Goal: Navigation & Orientation: Find specific page/section

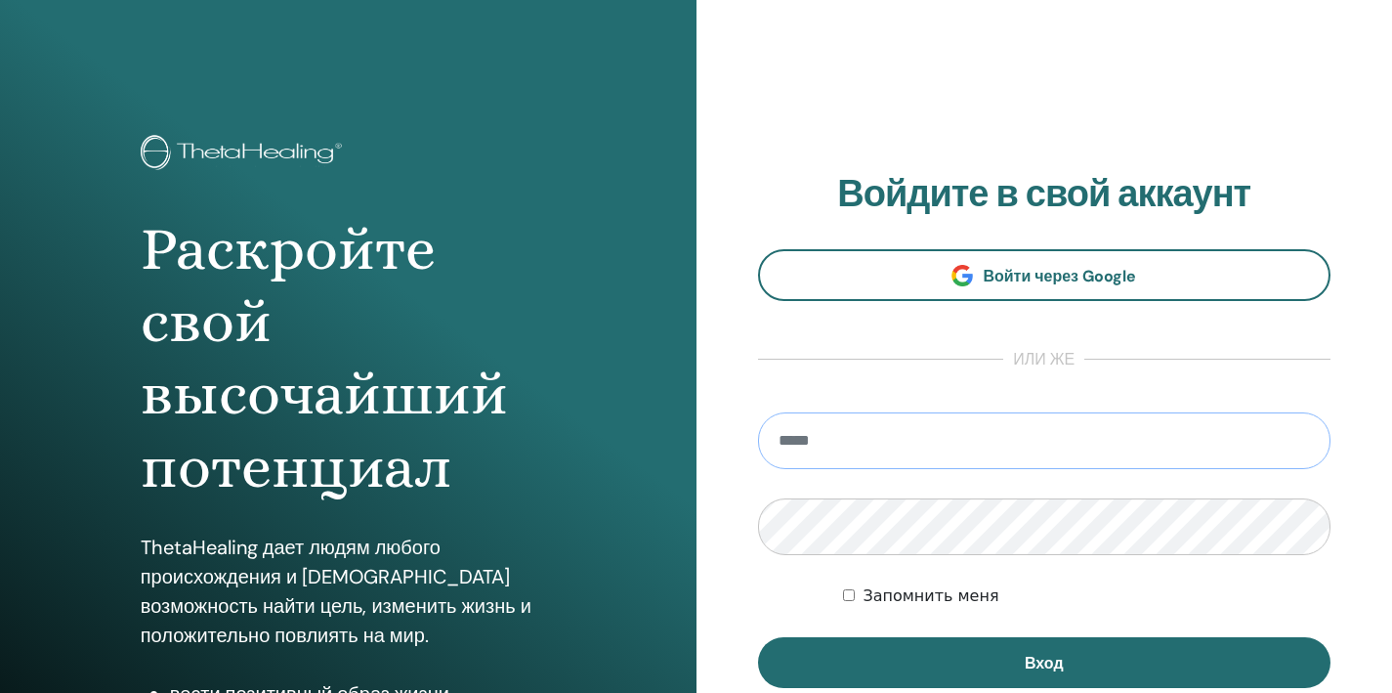
type input "**********"
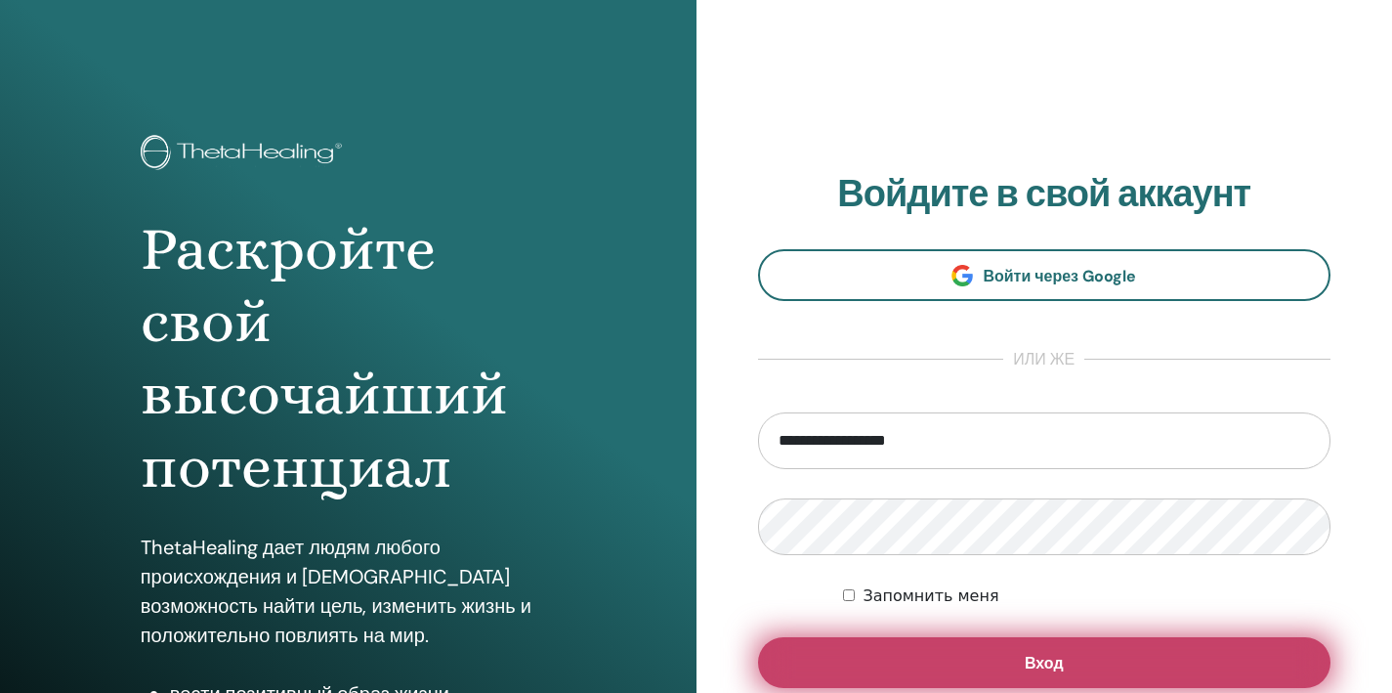
click at [985, 666] on button "Вход" at bounding box center [1045, 662] width 574 height 51
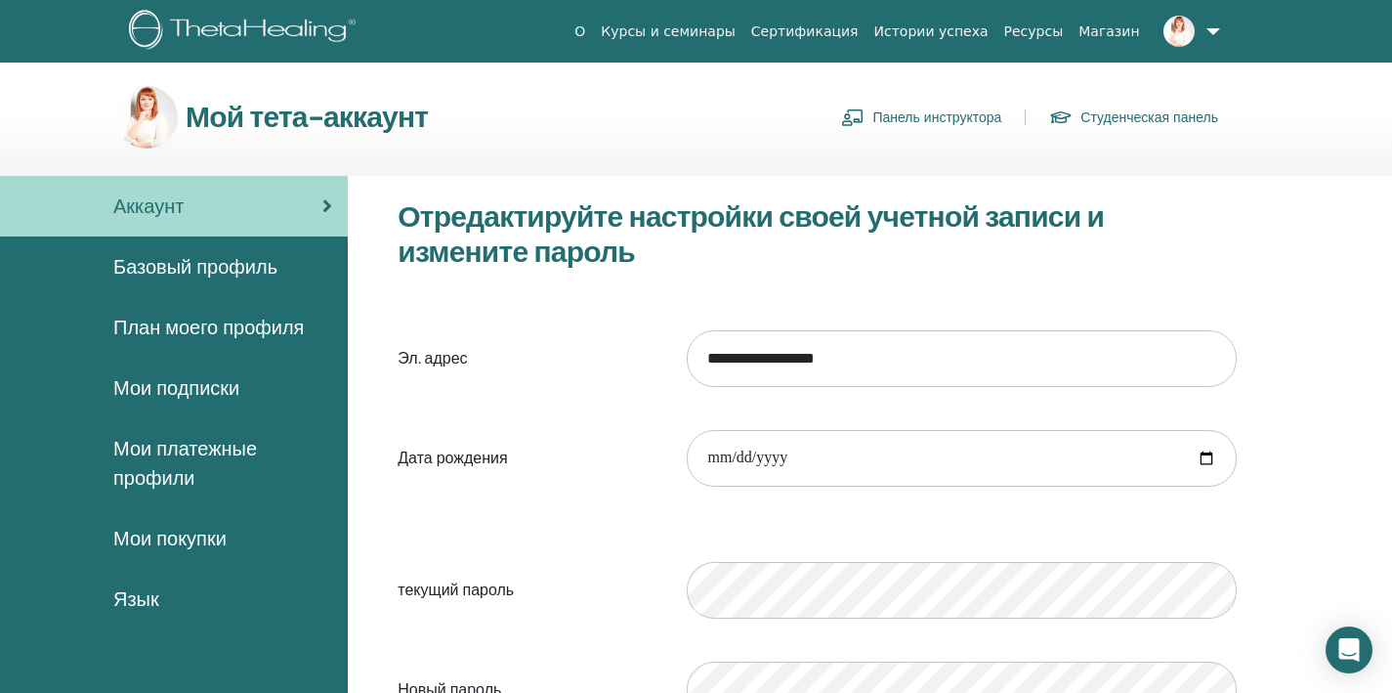
click at [893, 119] on link "Панель инструктора" at bounding box center [921, 117] width 160 height 31
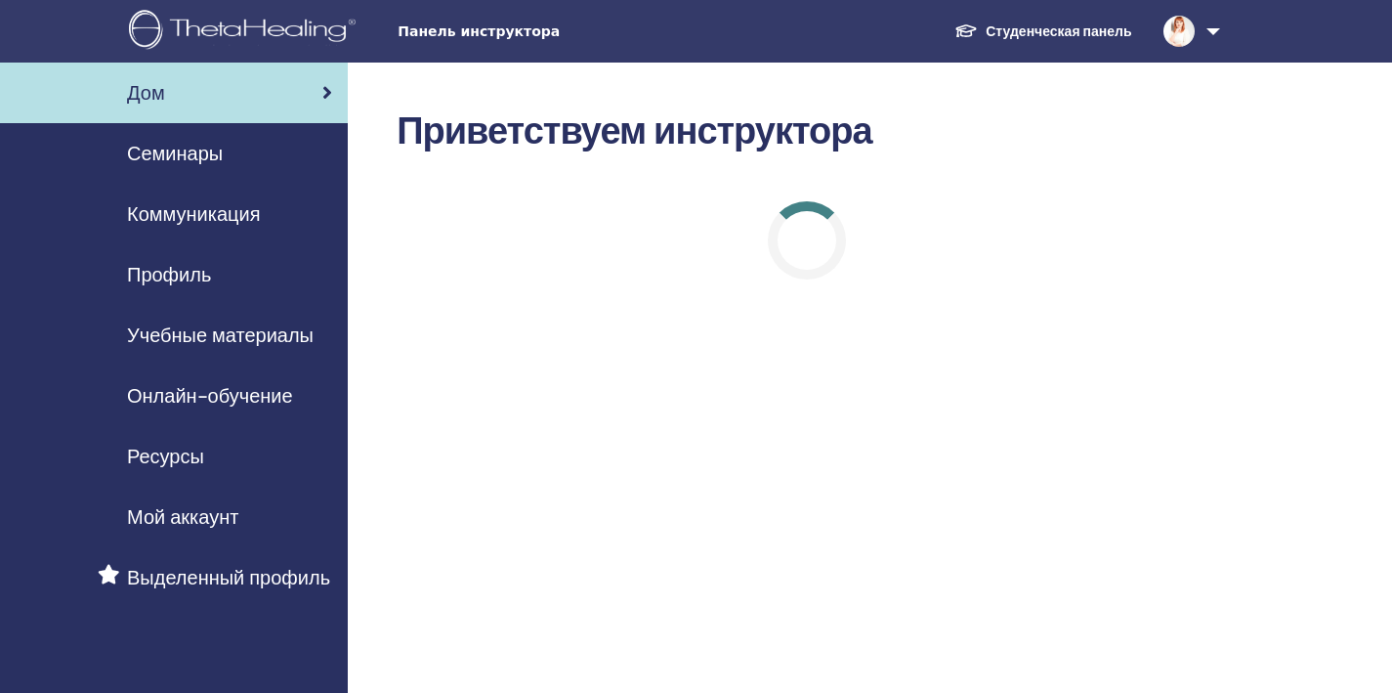
click at [171, 388] on span "Онлайн-обучение" at bounding box center [210, 395] width 166 height 29
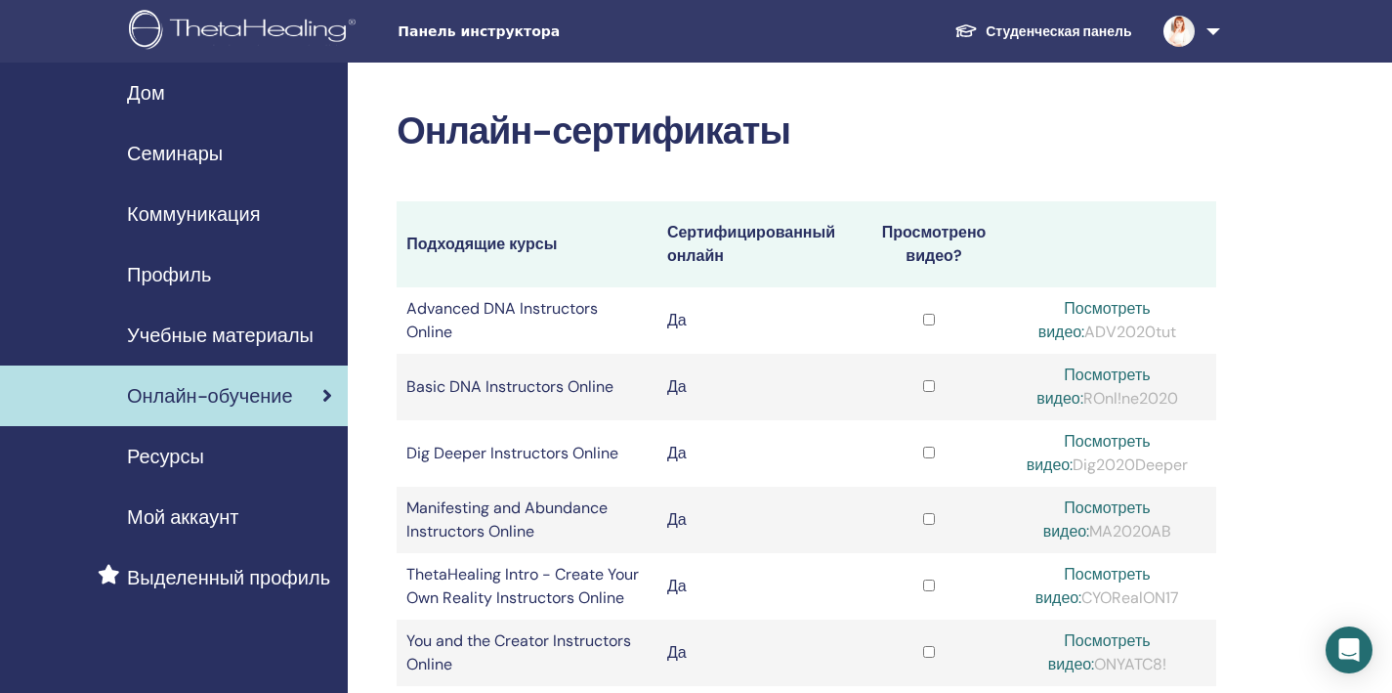
click at [182, 332] on span "Учебные материалы" at bounding box center [220, 335] width 187 height 29
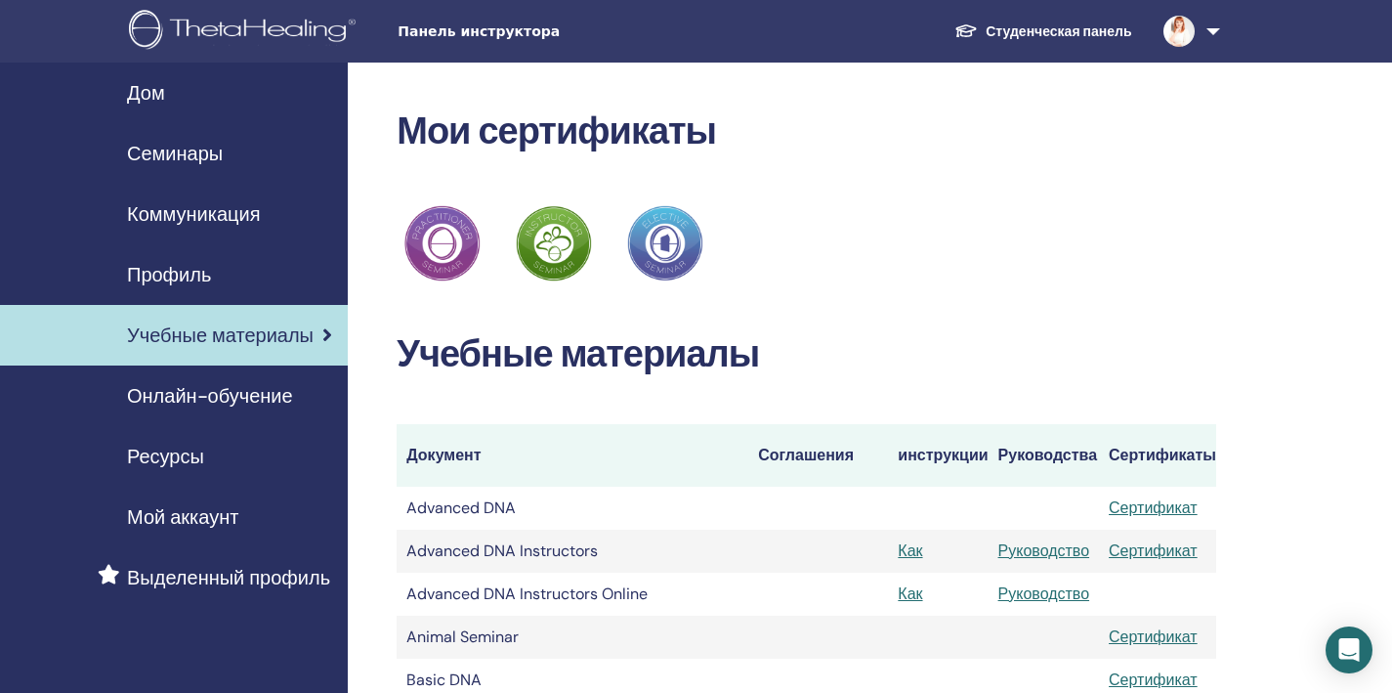
click at [178, 393] on span "Онлайн-обучение" at bounding box center [210, 395] width 166 height 29
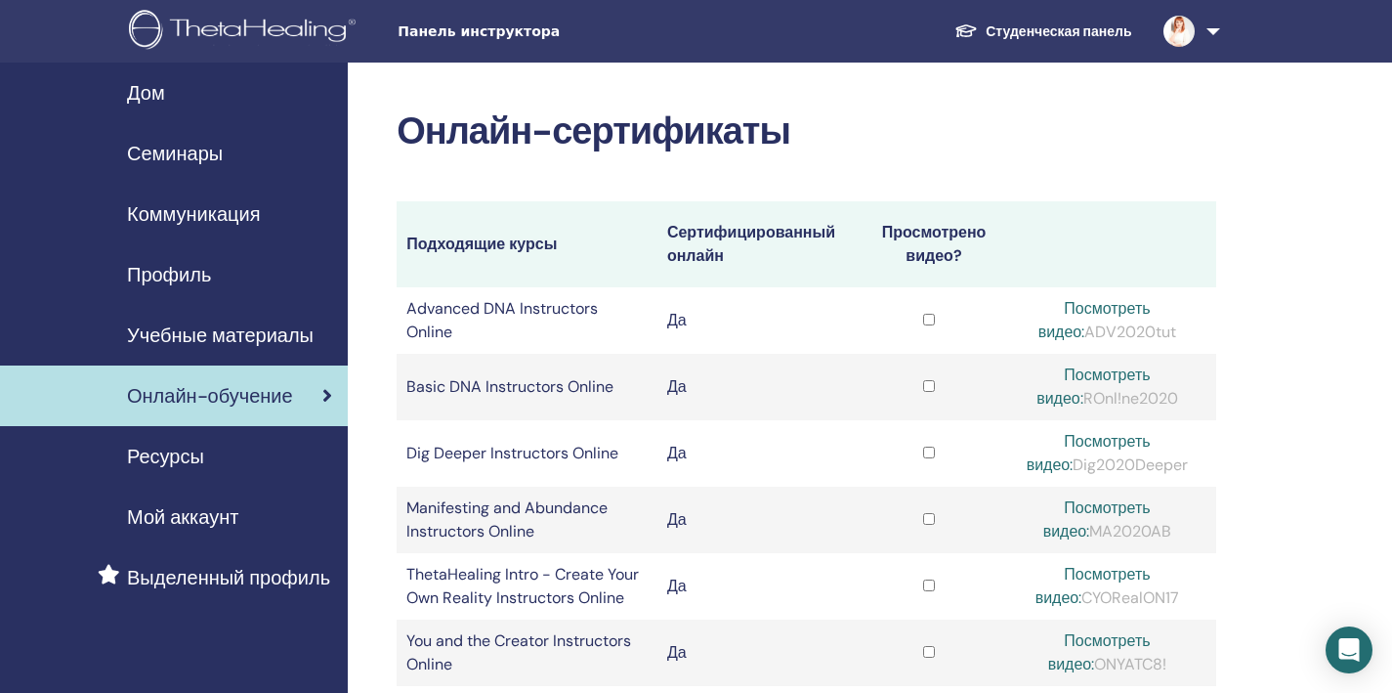
click at [238, 343] on span "Учебные материалы" at bounding box center [220, 335] width 187 height 29
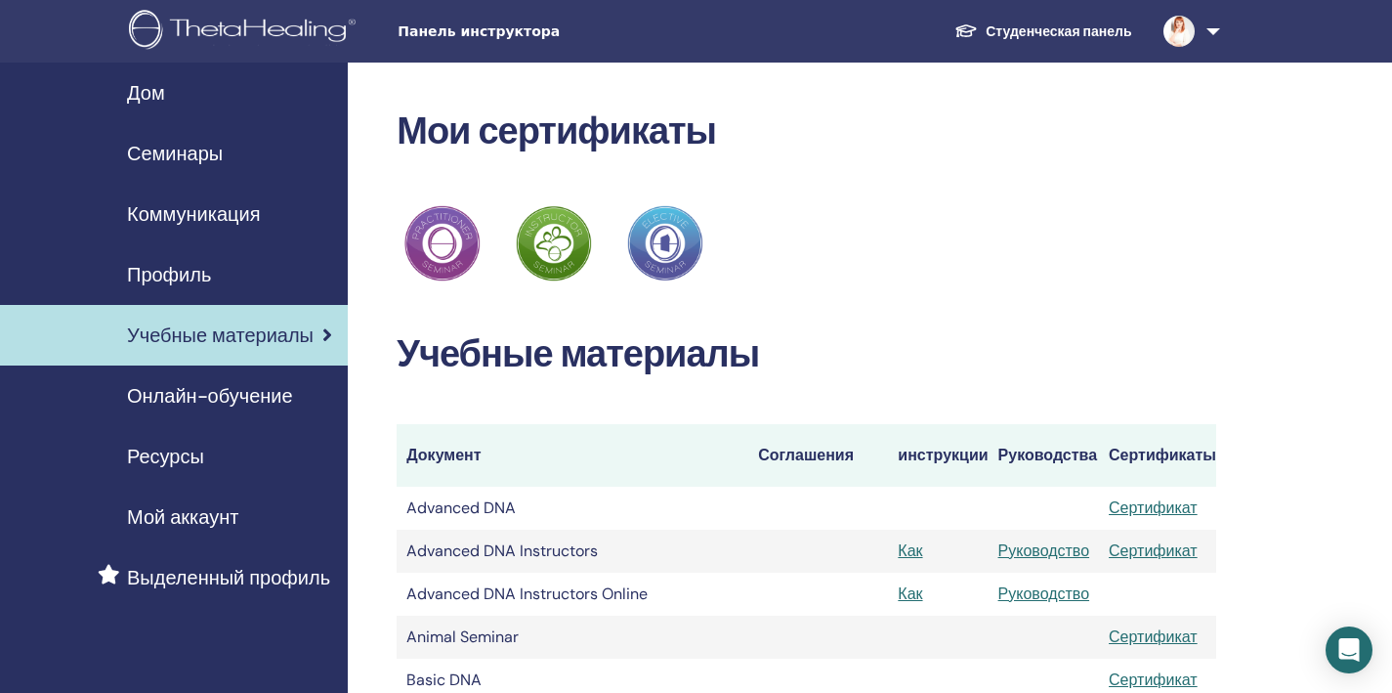
click at [180, 458] on span "Ресурсы" at bounding box center [165, 456] width 77 height 29
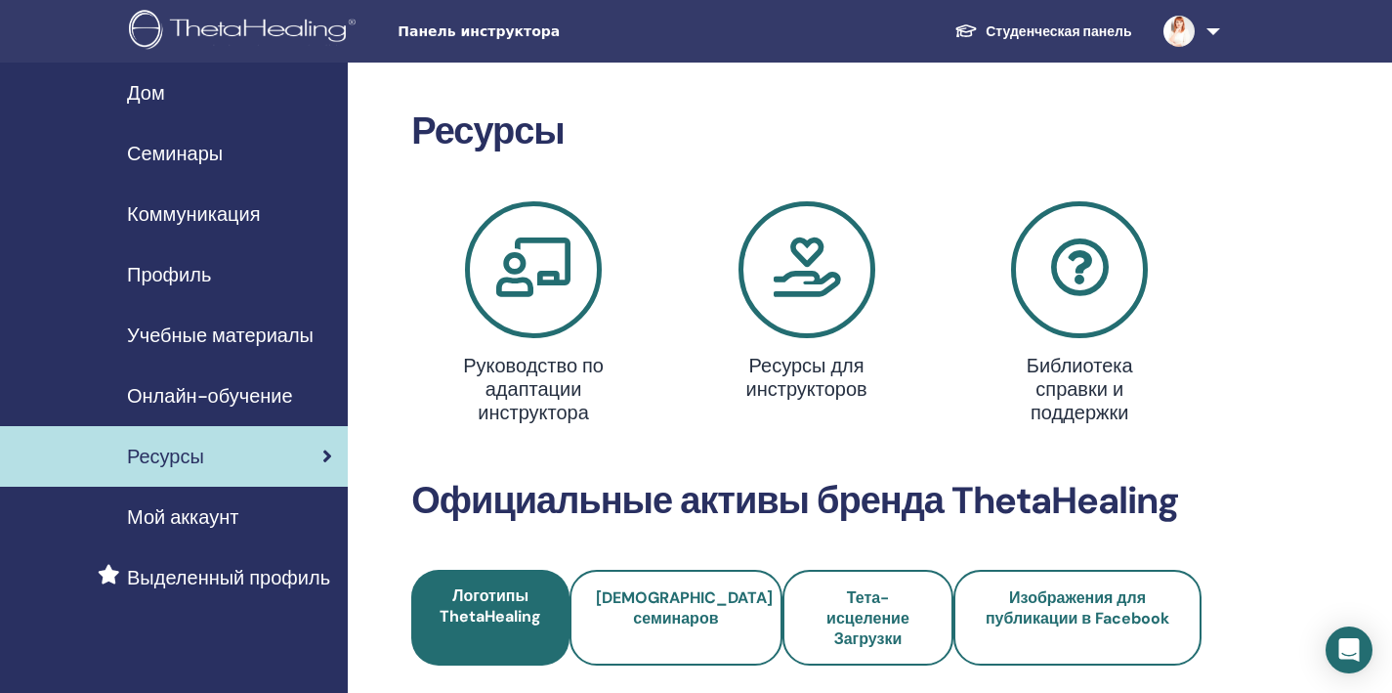
click at [202, 162] on span "Семинары" at bounding box center [175, 153] width 96 height 29
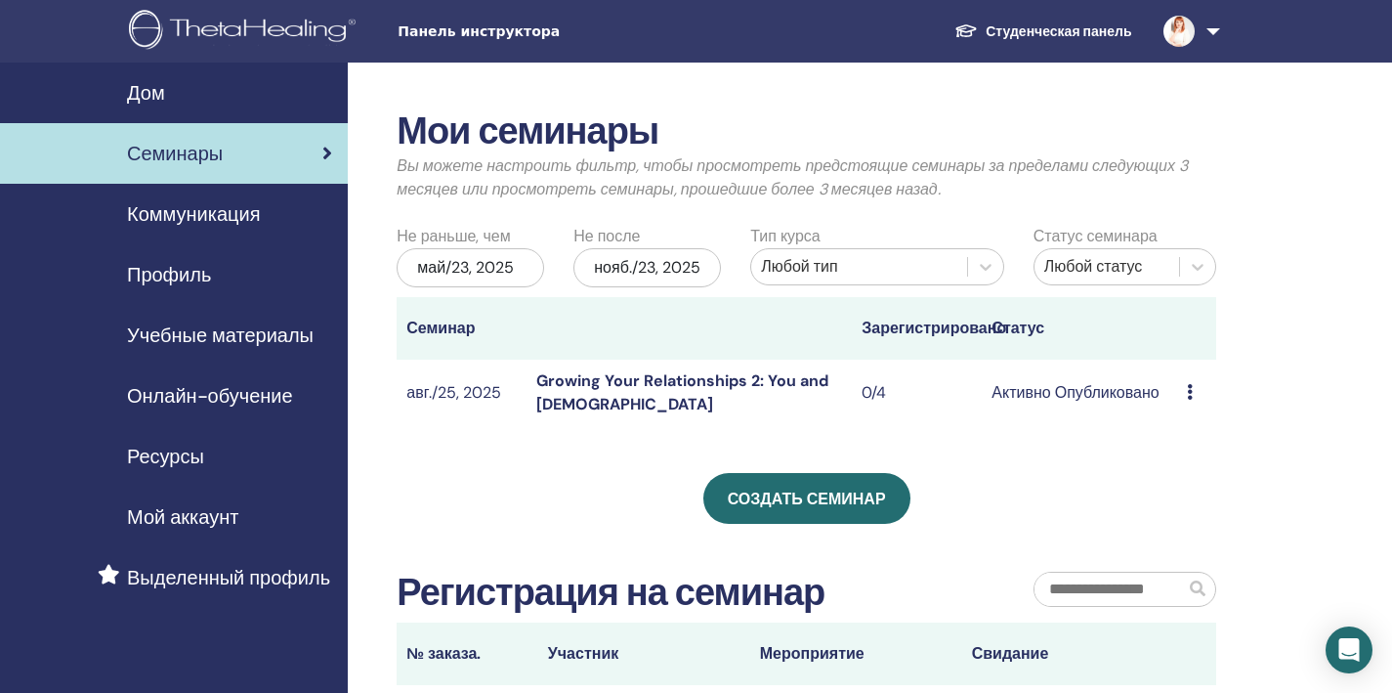
click at [225, 214] on span "Коммуникация" at bounding box center [193, 213] width 133 height 29
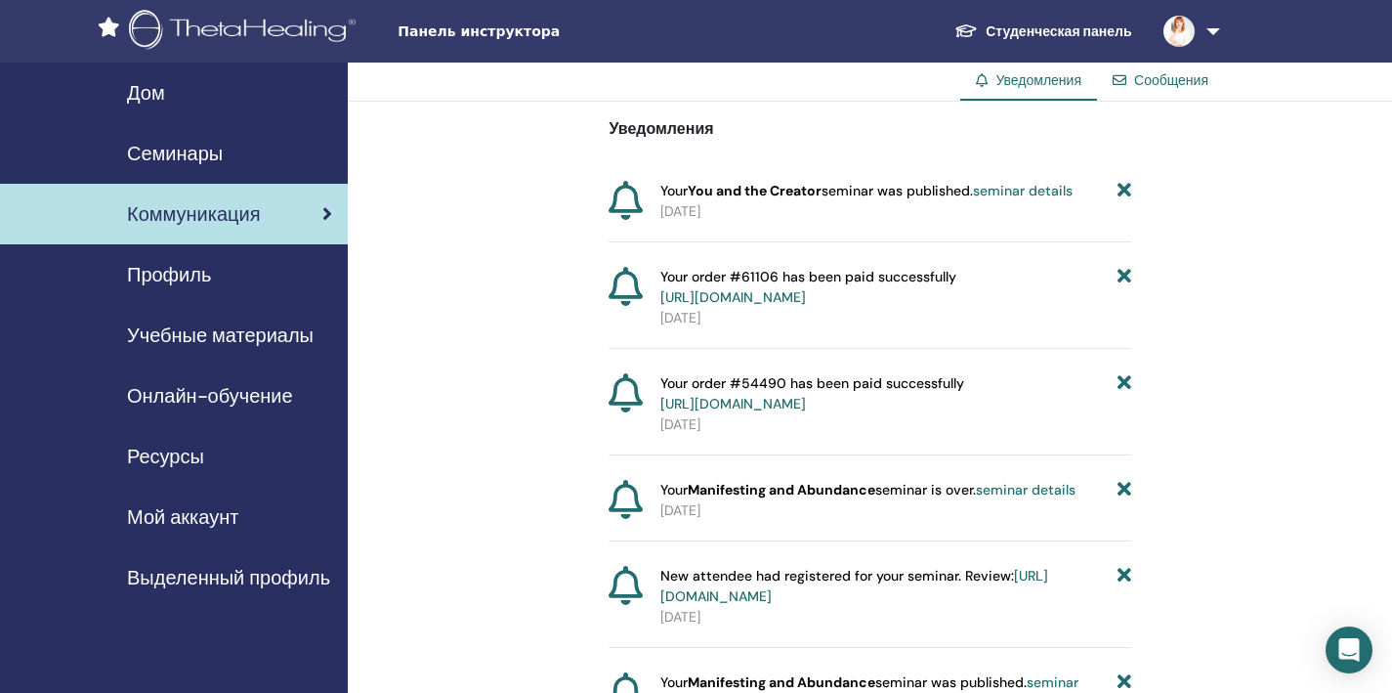
click at [218, 282] on div "Профиль" at bounding box center [174, 274] width 317 height 29
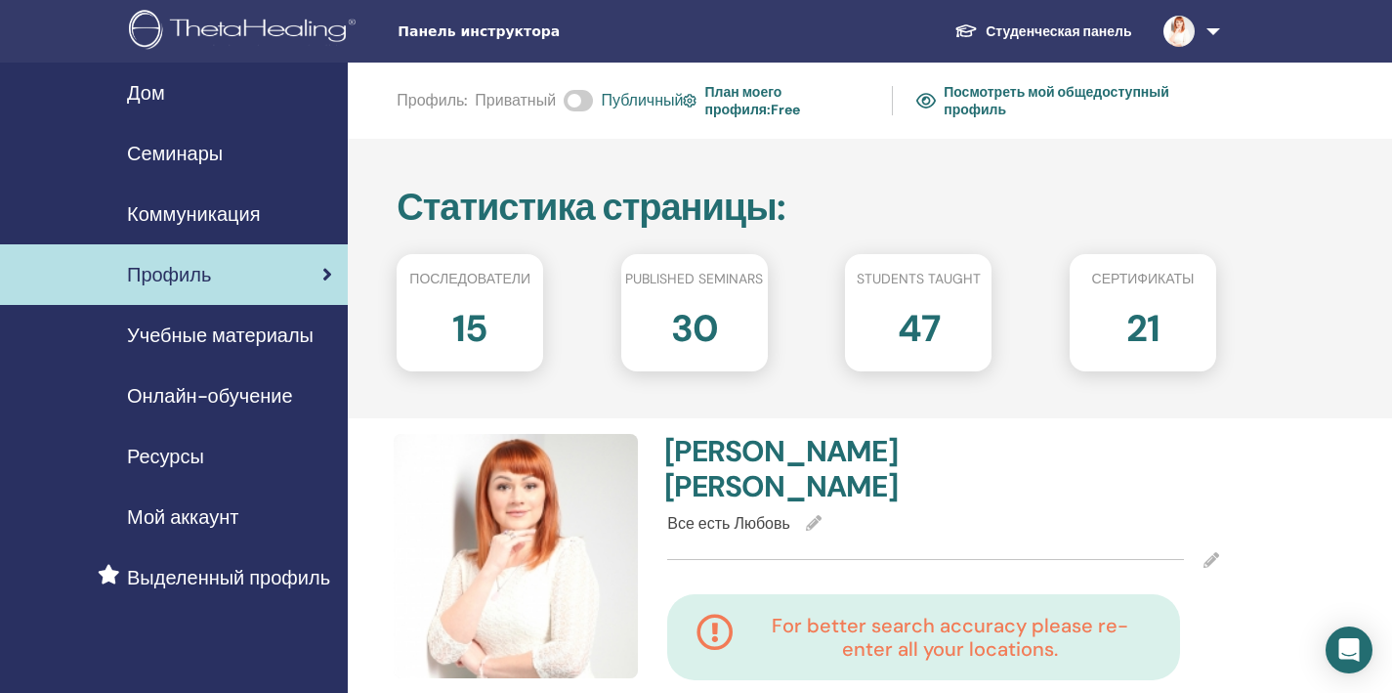
click at [193, 99] on div "Дом" at bounding box center [174, 92] width 317 height 29
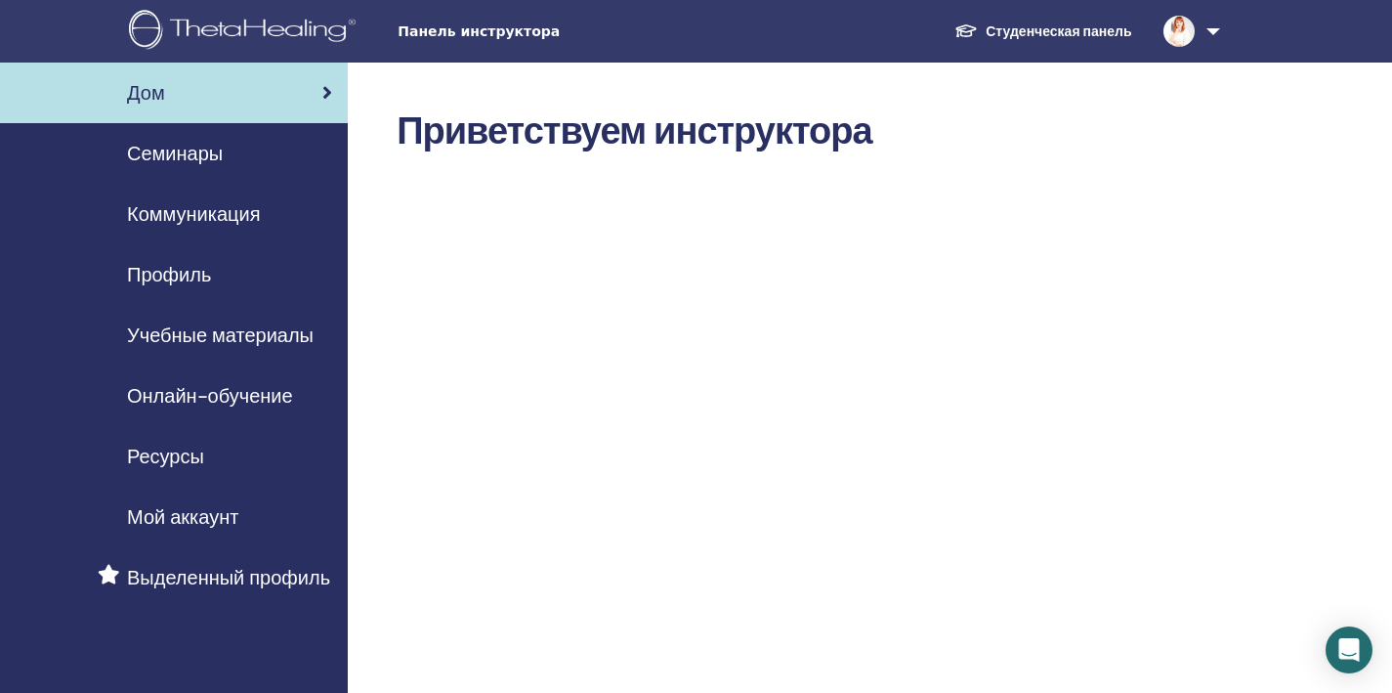
click at [176, 160] on span "Семинары" at bounding box center [175, 153] width 96 height 29
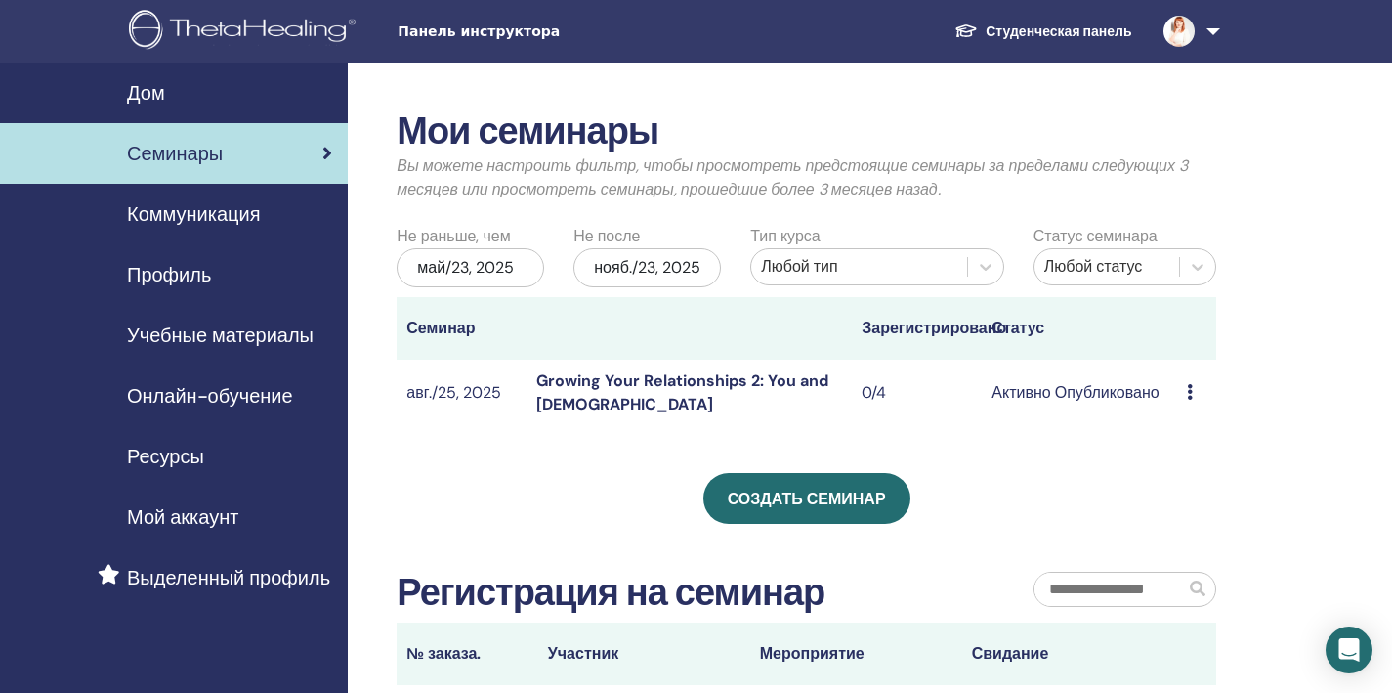
click at [230, 204] on span "Коммуникация" at bounding box center [193, 213] width 133 height 29
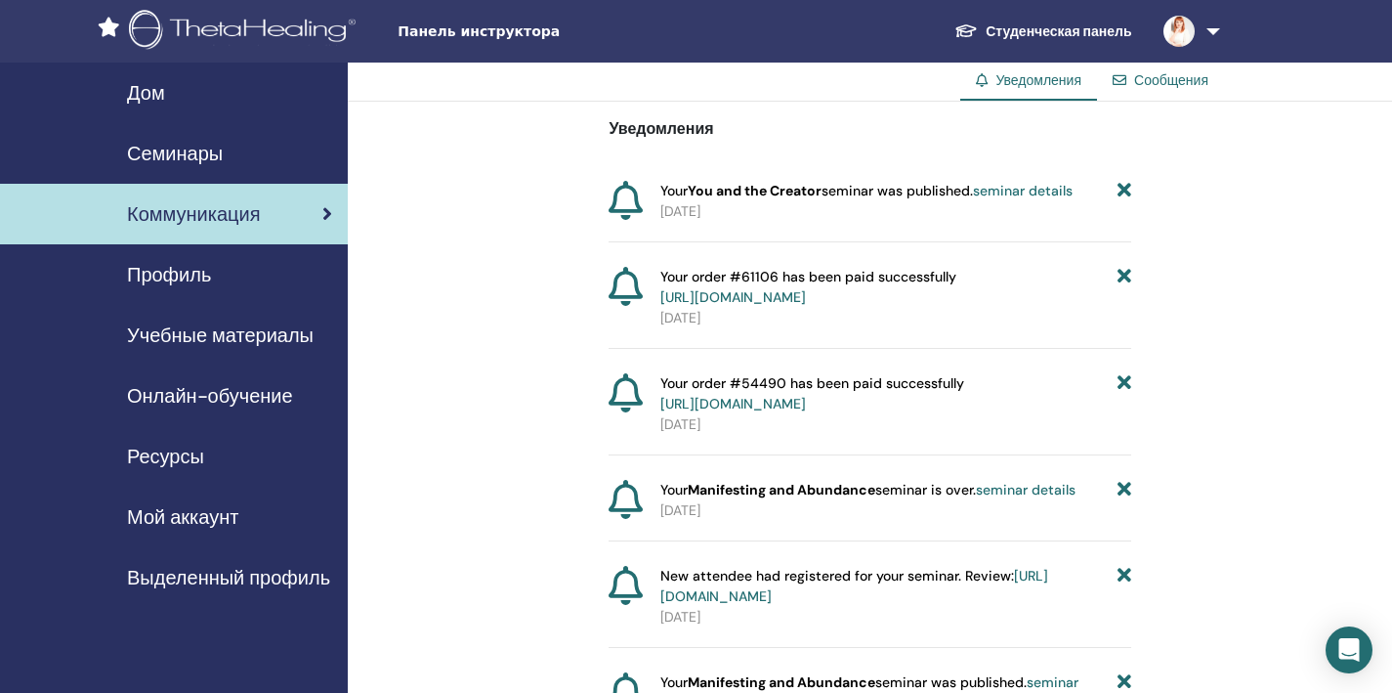
click at [209, 278] on span "Профиль" at bounding box center [169, 274] width 84 height 29
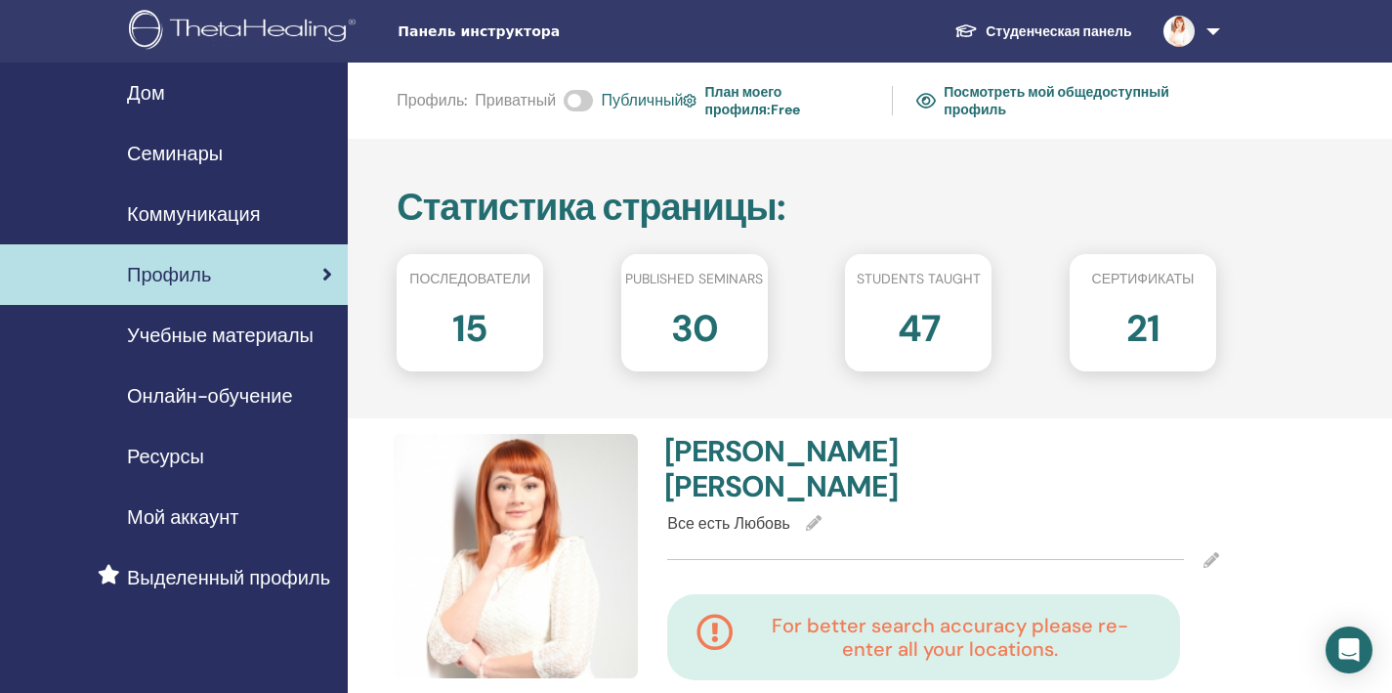
click at [200, 333] on span "Учебные материалы" at bounding box center [220, 335] width 187 height 29
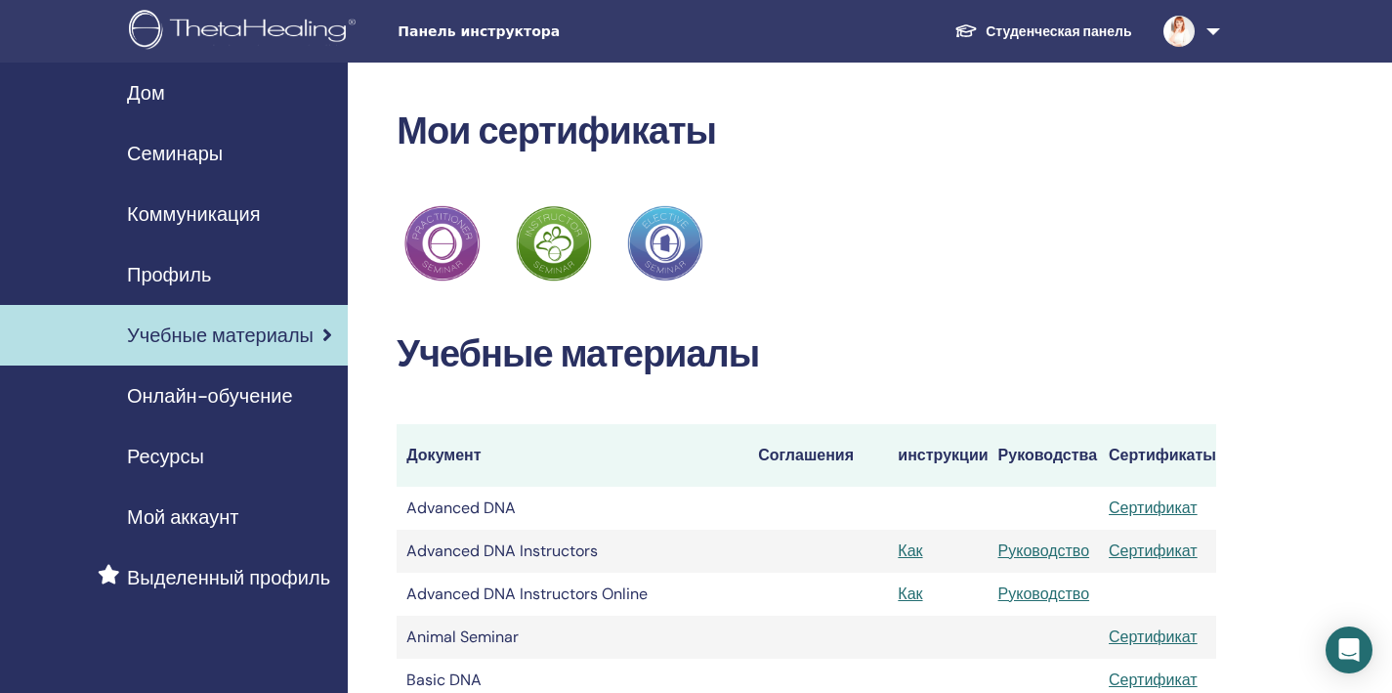
click at [285, 395] on span "Онлайн-обучение" at bounding box center [210, 395] width 166 height 29
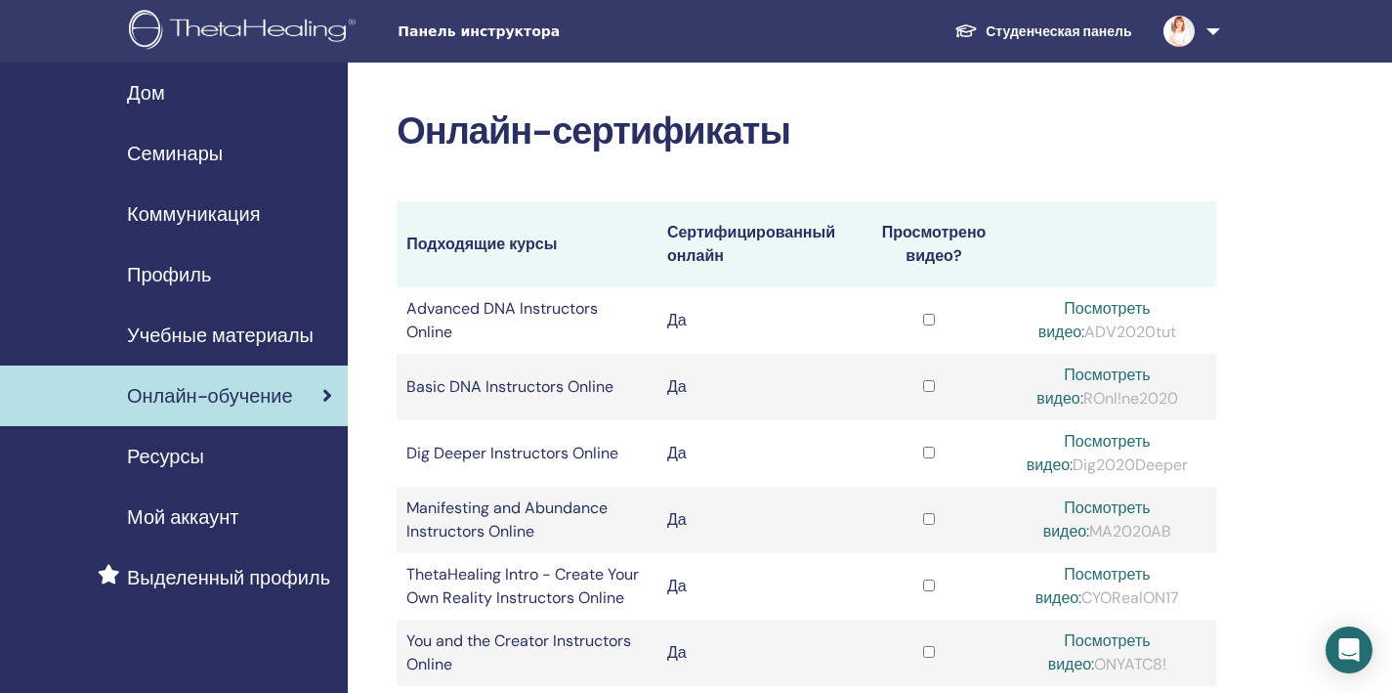
click at [284, 396] on span "Онлайн-обучение" at bounding box center [210, 395] width 166 height 29
click at [207, 456] on div "Ресурсы" at bounding box center [174, 456] width 317 height 29
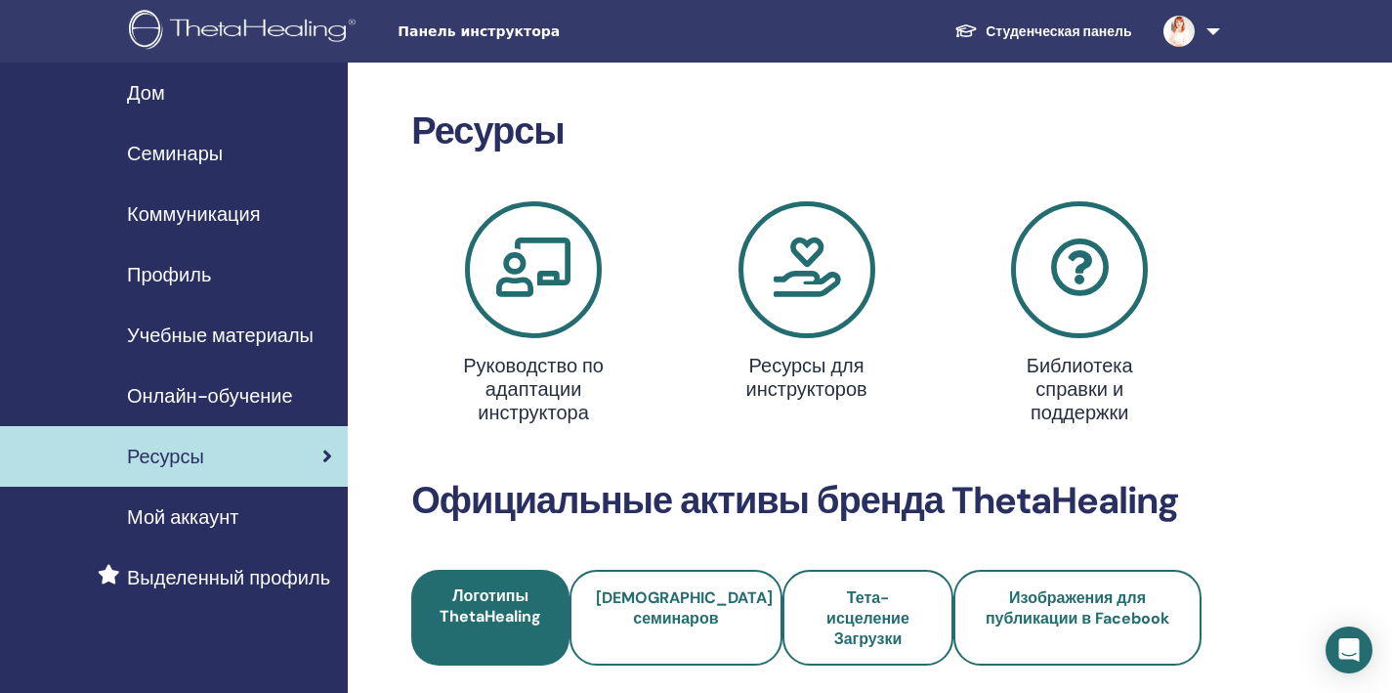
click at [175, 513] on span "Мой аккаунт" at bounding box center [182, 516] width 111 height 29
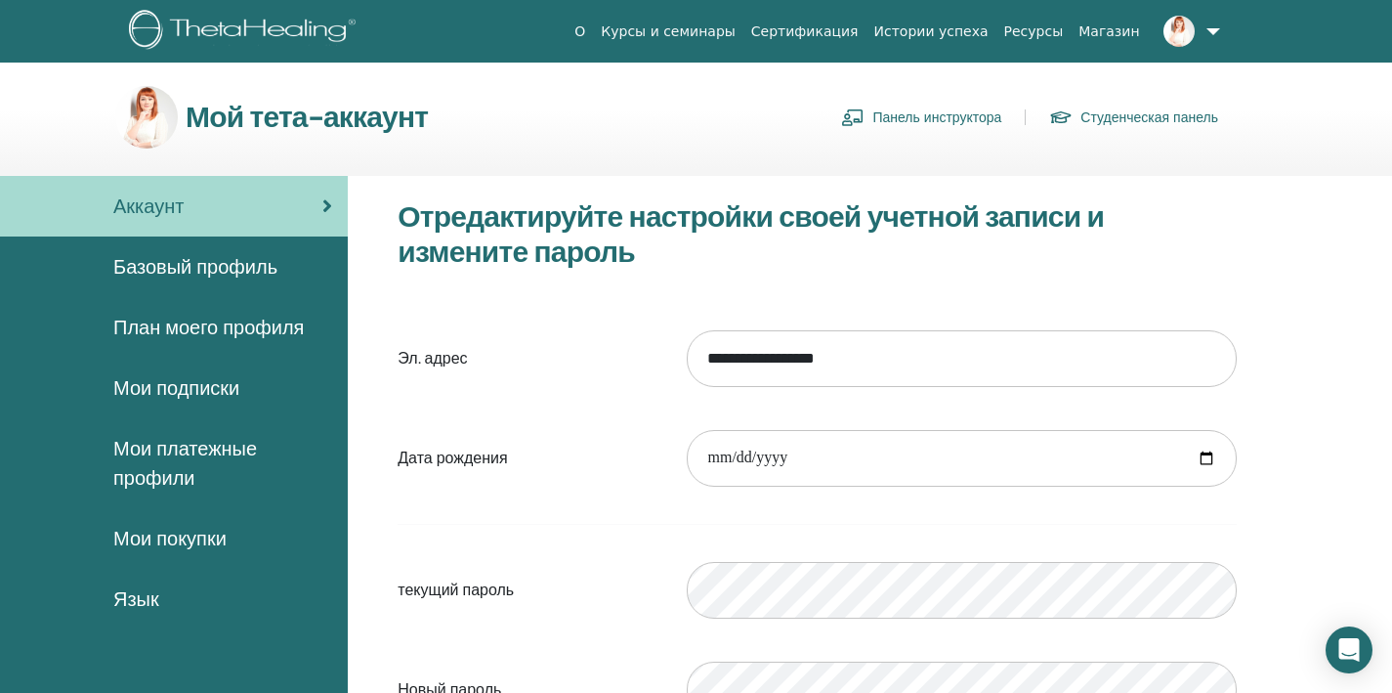
click at [906, 123] on link "Панель инструктора" at bounding box center [921, 117] width 160 height 31
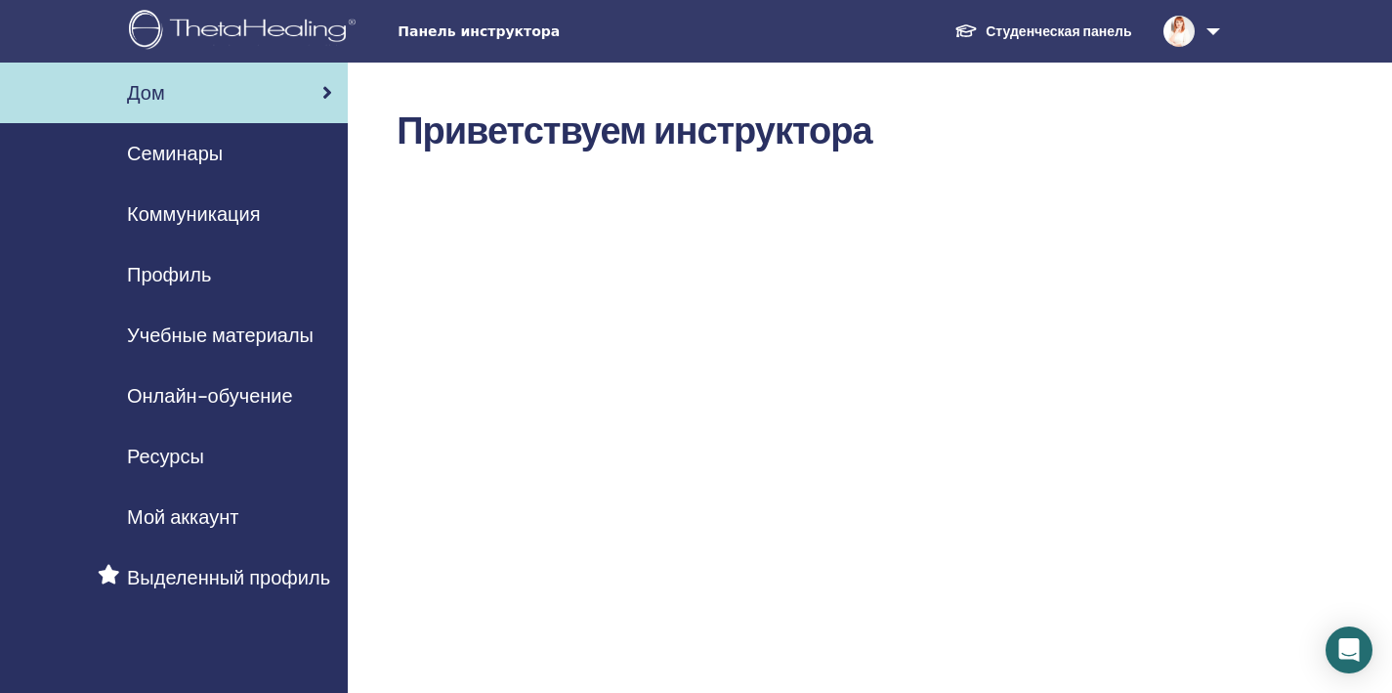
click at [154, 574] on span "Выделенный профиль" at bounding box center [228, 577] width 203 height 29
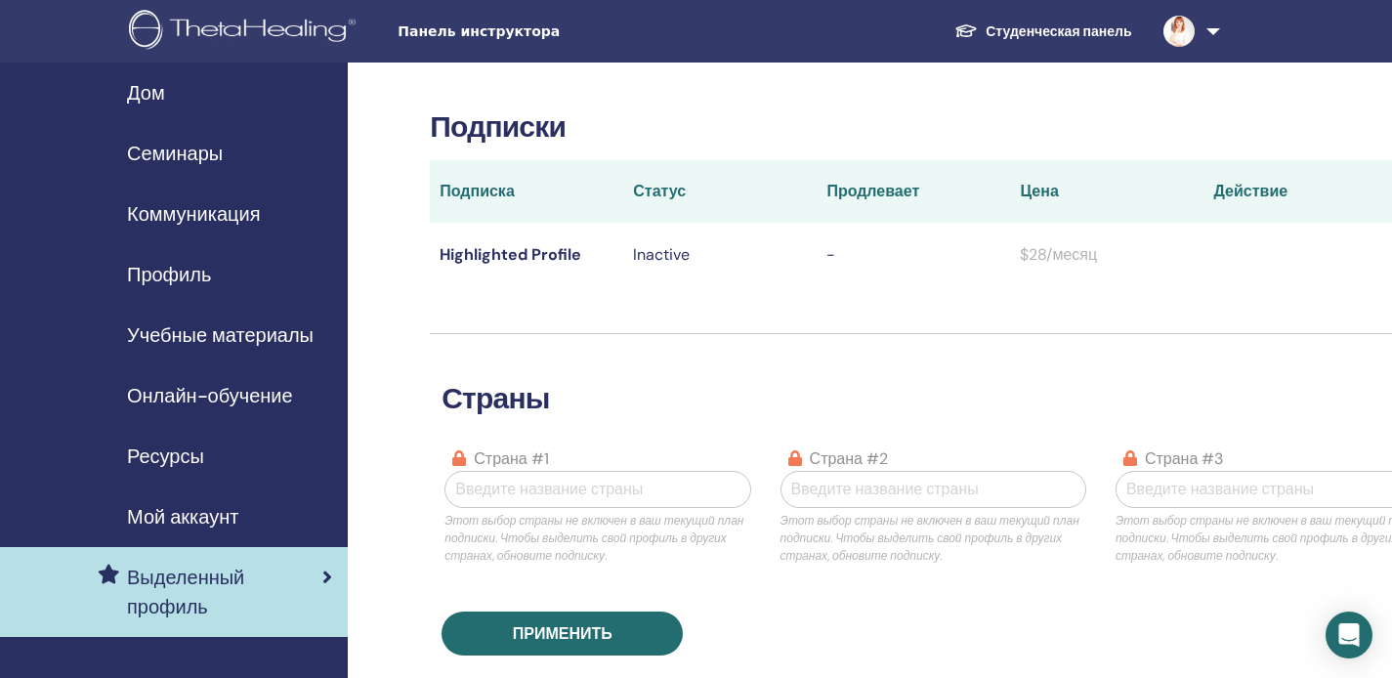
click at [164, 463] on span "Ресурсы" at bounding box center [165, 456] width 77 height 29
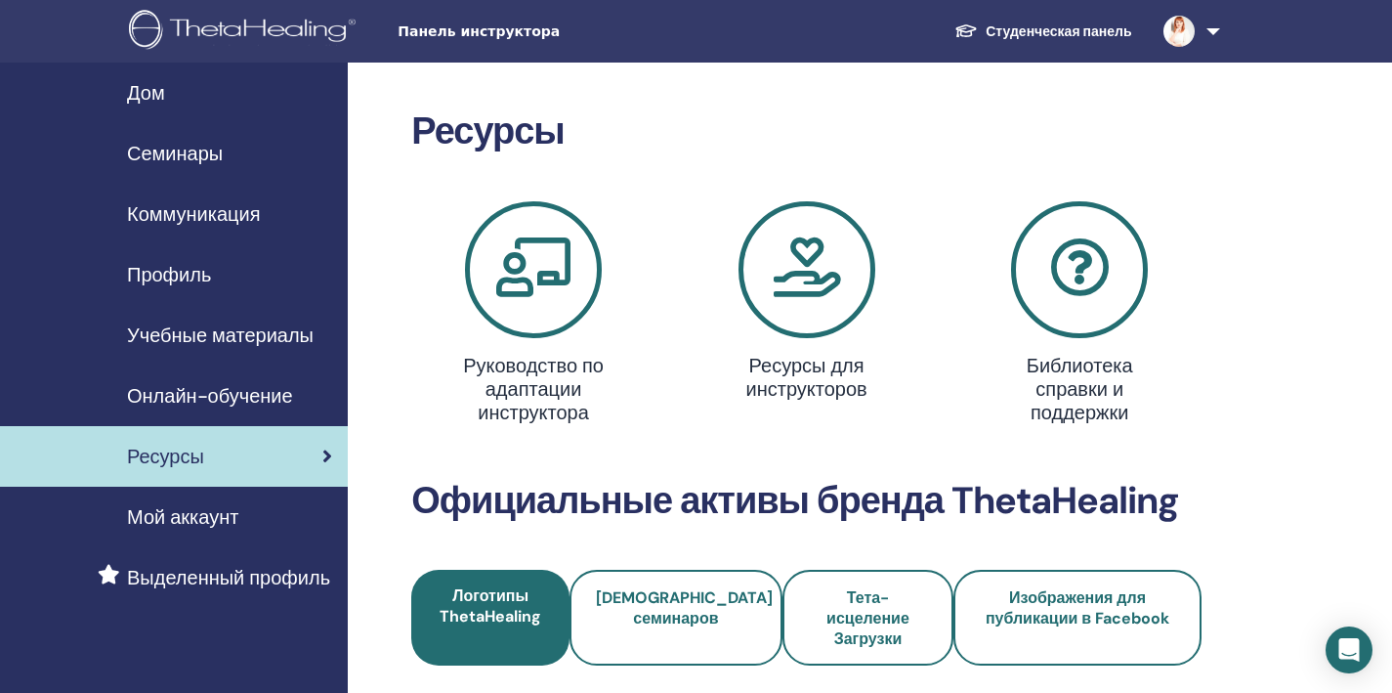
click at [790, 232] on icon at bounding box center [807, 269] width 137 height 137
click at [1101, 305] on icon at bounding box center [1079, 269] width 137 height 137
click at [517, 297] on icon at bounding box center [533, 269] width 137 height 137
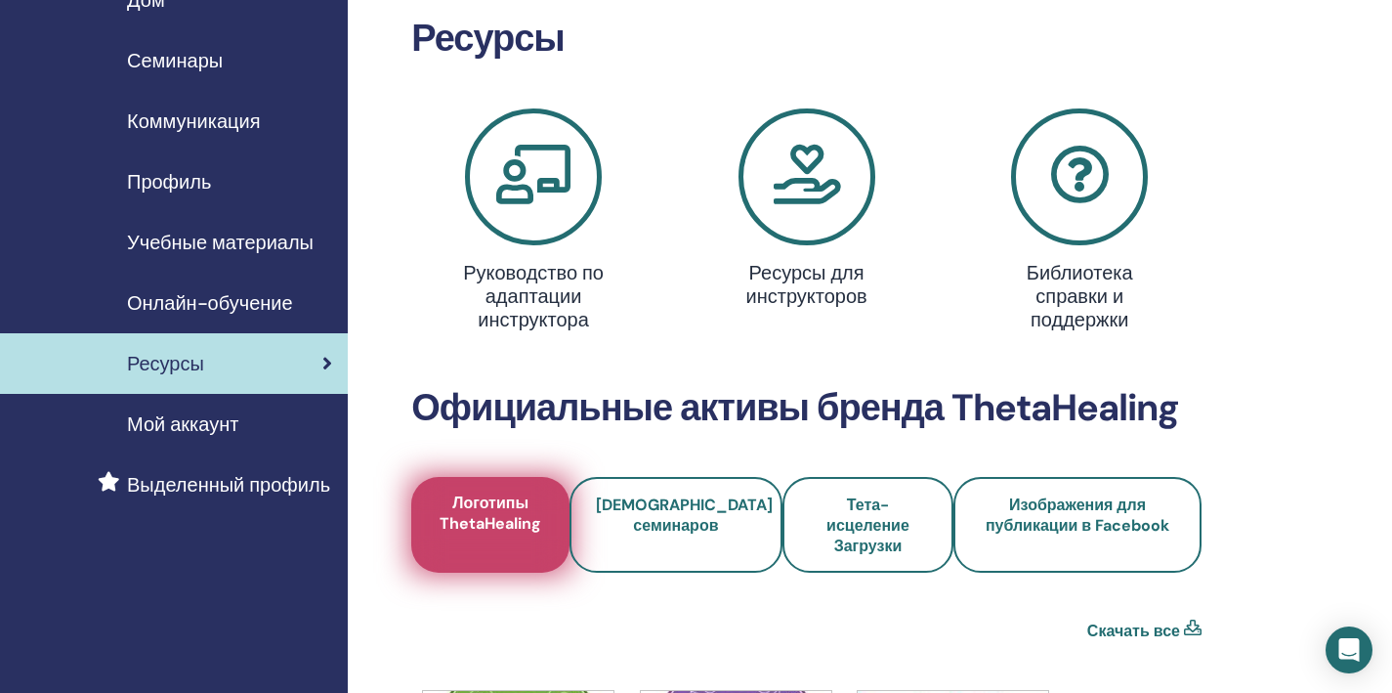
scroll to position [295, 0]
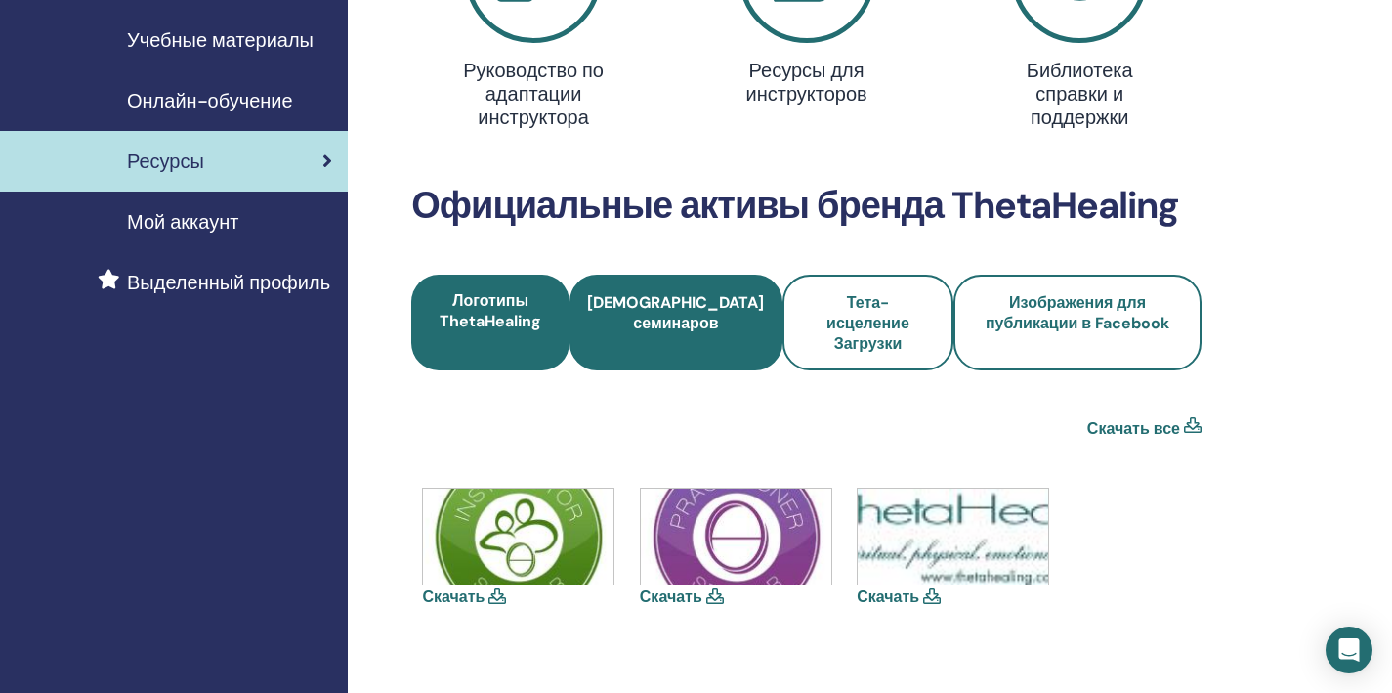
click at [678, 311] on span "[DEMOGRAPHIC_DATA] семинаров" at bounding box center [675, 323] width 177 height 62
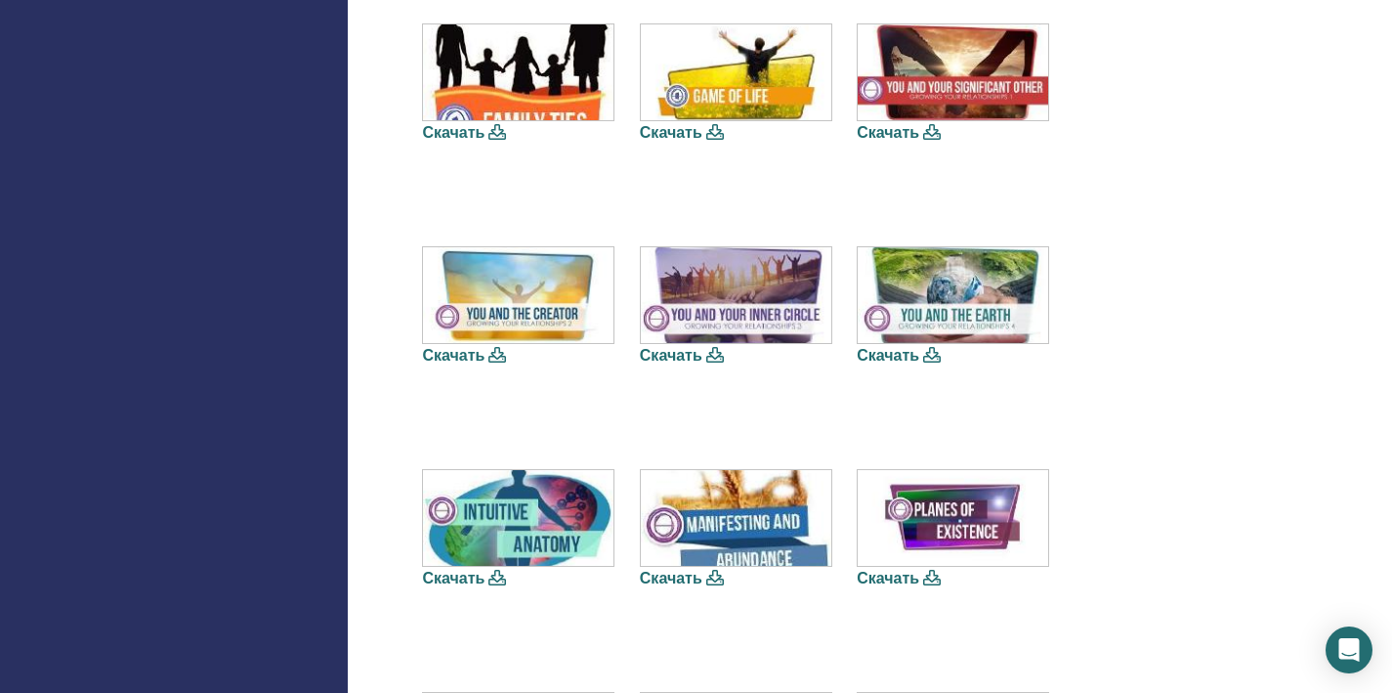
scroll to position [240, 0]
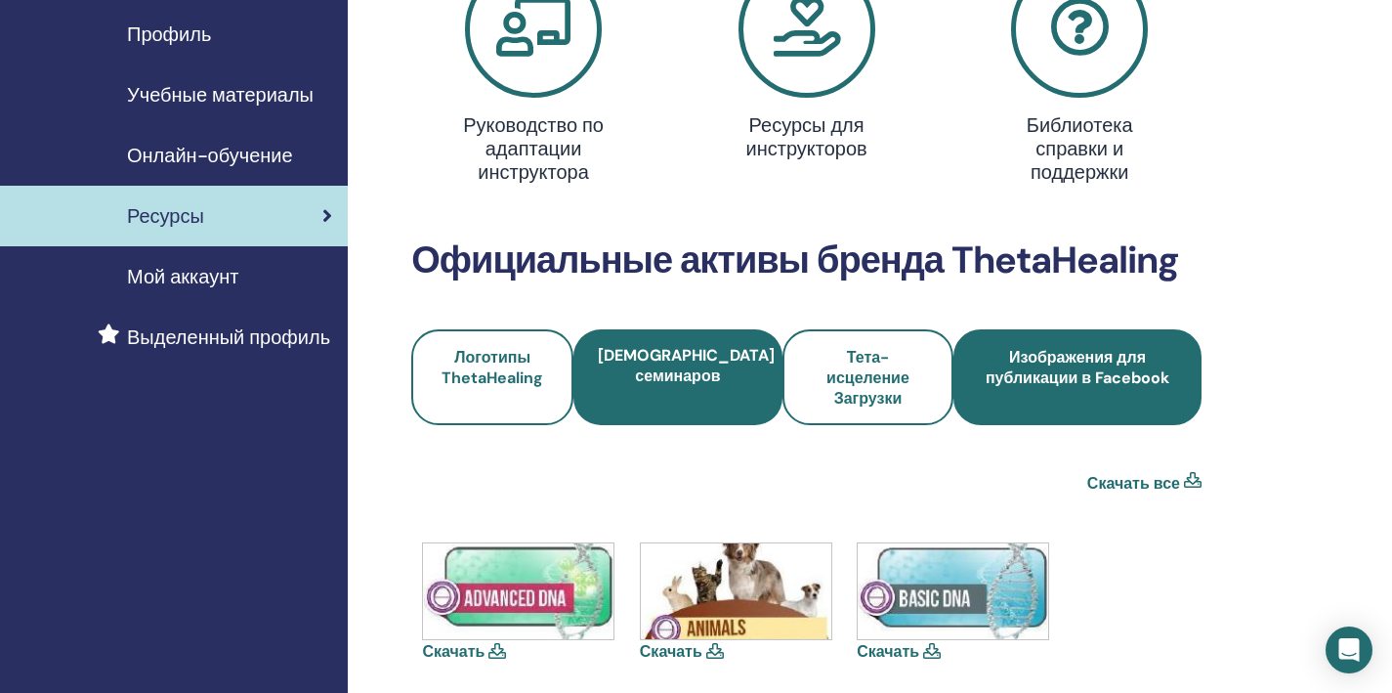
click at [1066, 369] on span "Изображения для публикации в Facebook" at bounding box center [1077, 378] width 195 height 62
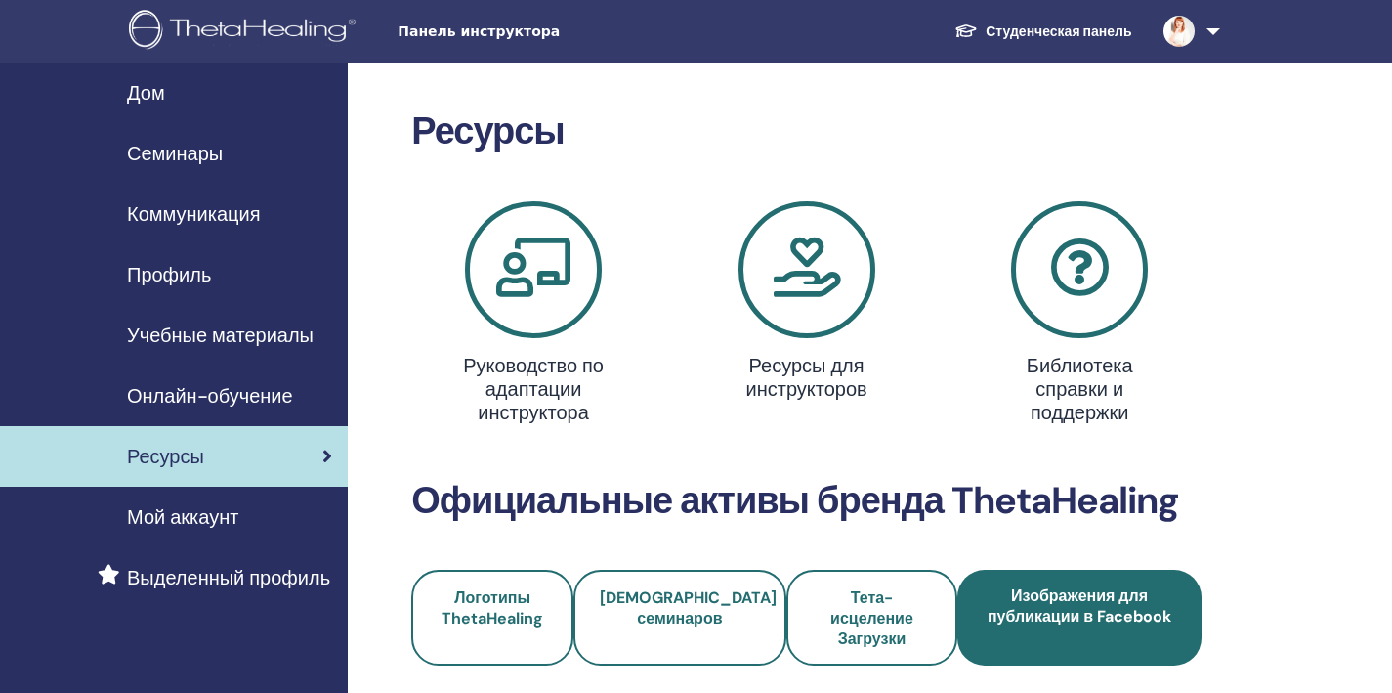
scroll to position [306, 0]
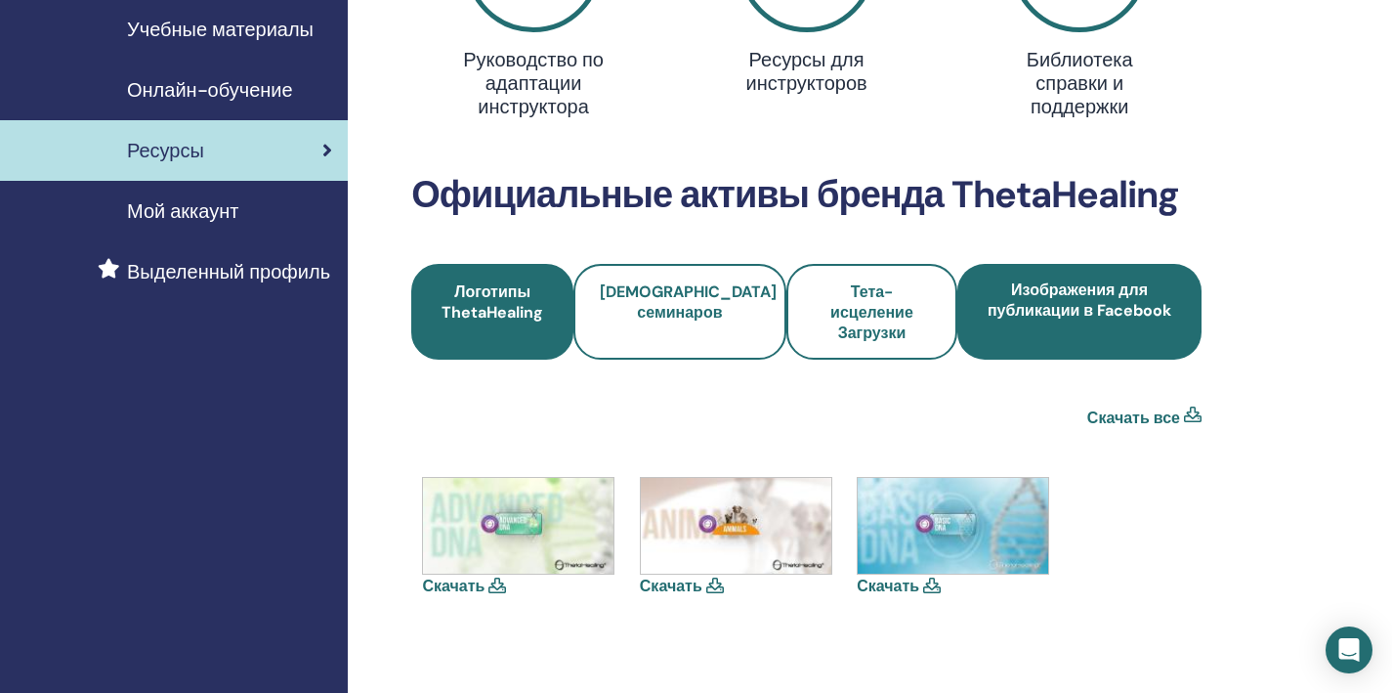
click at [523, 325] on link "Логотипы ThetaHealing" at bounding box center [492, 312] width 162 height 96
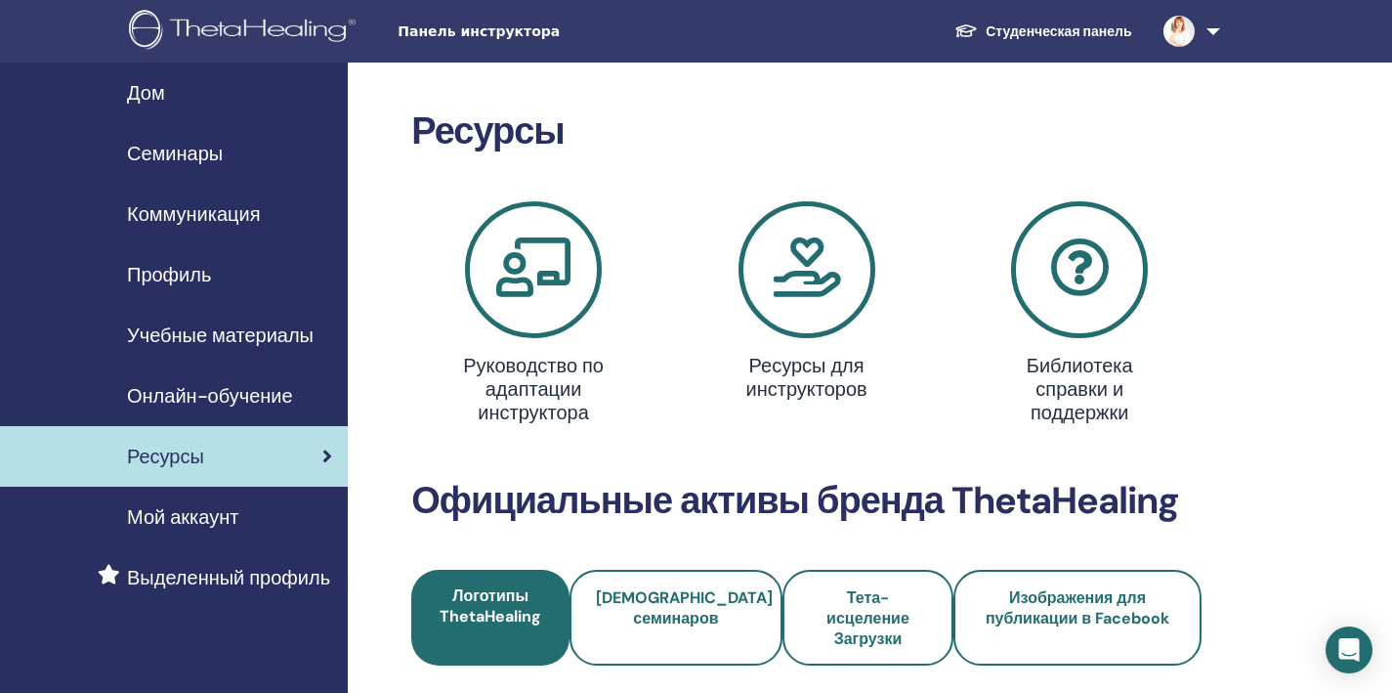
click at [173, 402] on span "Онлайн-обучение" at bounding box center [210, 395] width 166 height 29
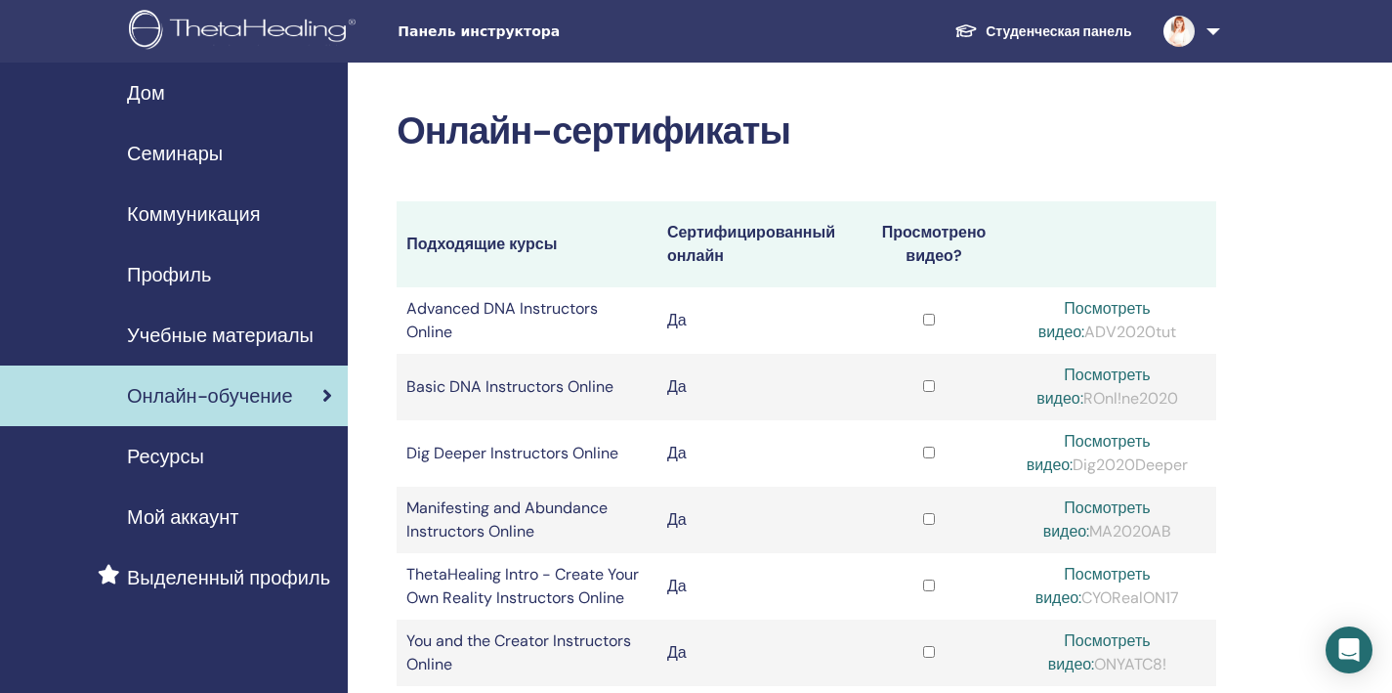
click at [192, 289] on link "Профиль" at bounding box center [174, 274] width 348 height 61
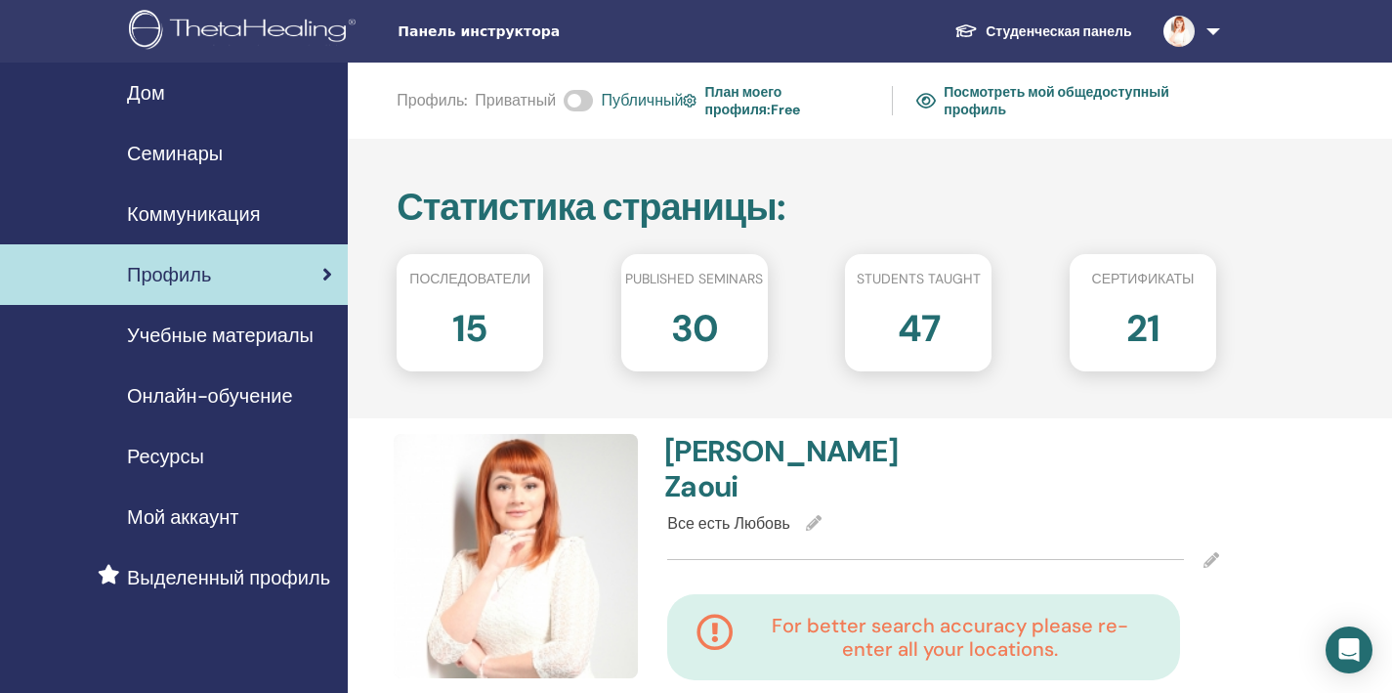
click at [204, 157] on span "Семинары" at bounding box center [175, 153] width 96 height 29
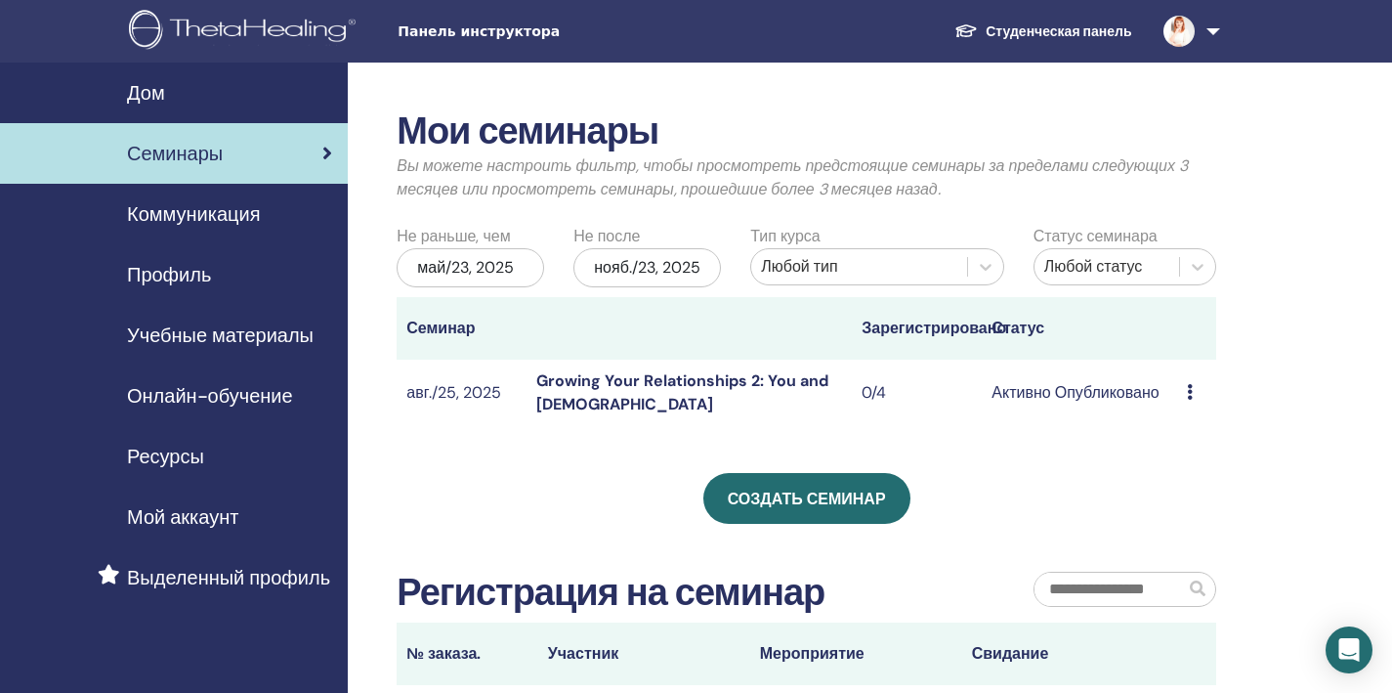
click at [161, 101] on span "Дом" at bounding box center [146, 92] width 38 height 29
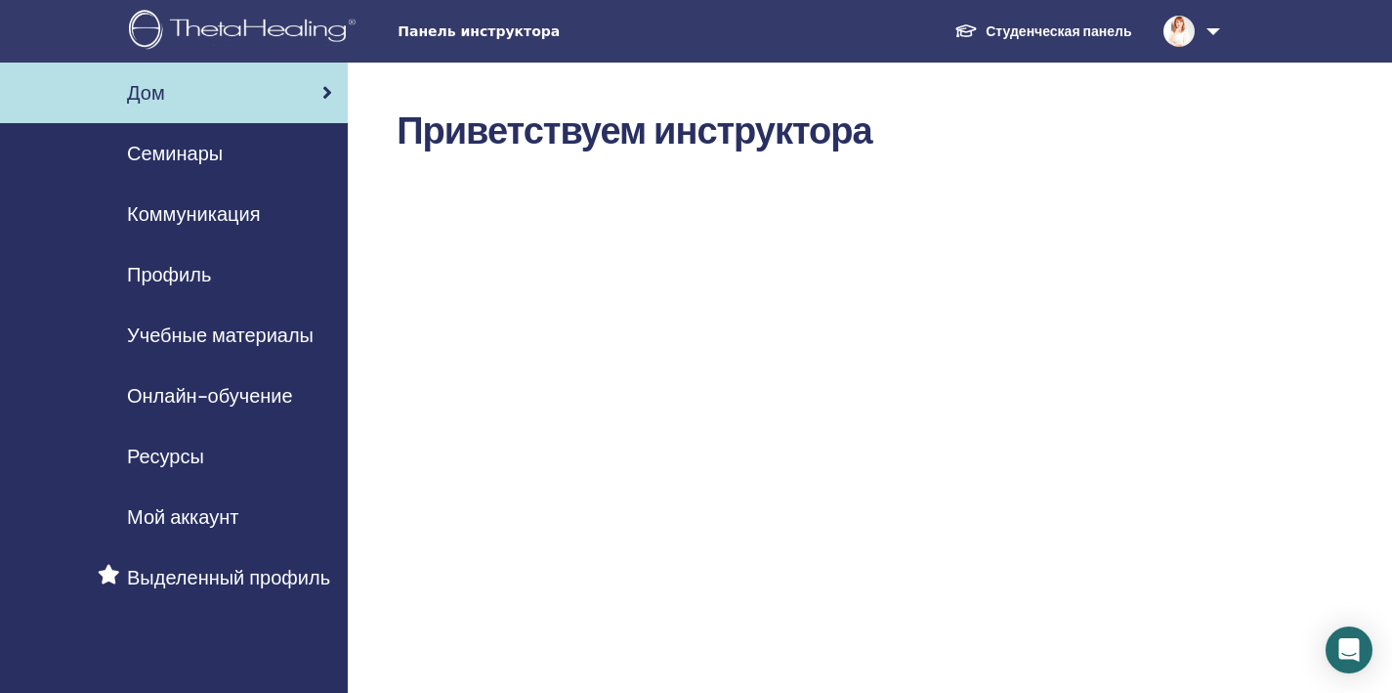
scroll to position [577, 0]
